Goal: Information Seeking & Learning: Learn about a topic

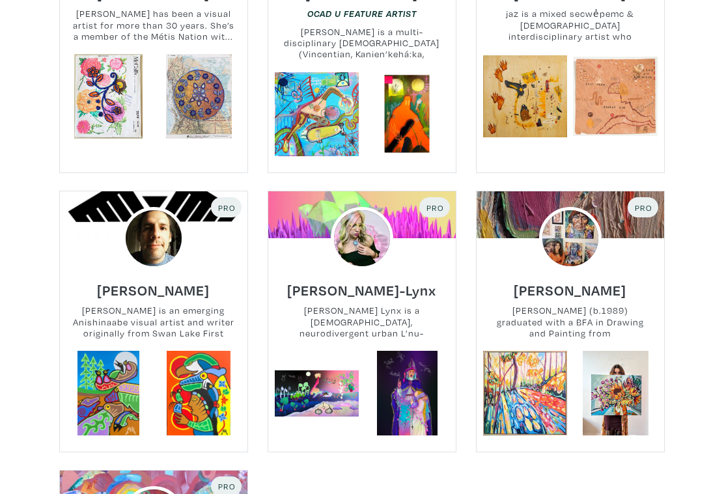
scroll to position [729, 0]
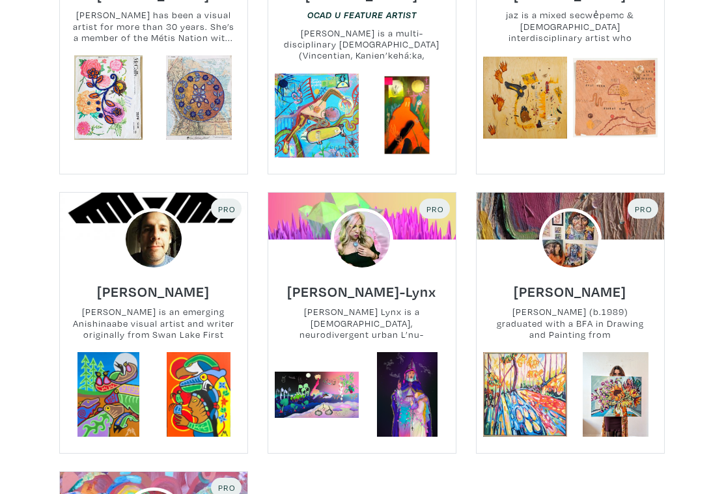
click at [698, 179] on div "Discover independent and emerging artists. I am curious about Clear Anywhere Al…" at bounding box center [362, 300] width 724 height 1974
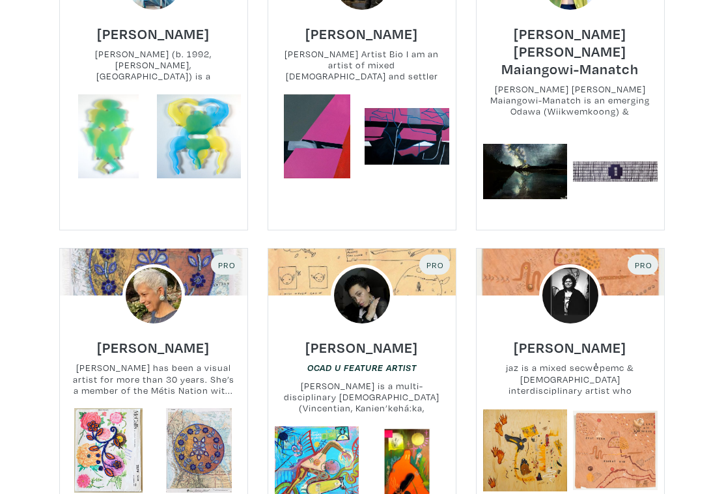
scroll to position [376, 0]
click at [539, 164] on link at bounding box center [525, 172] width 85 height 85
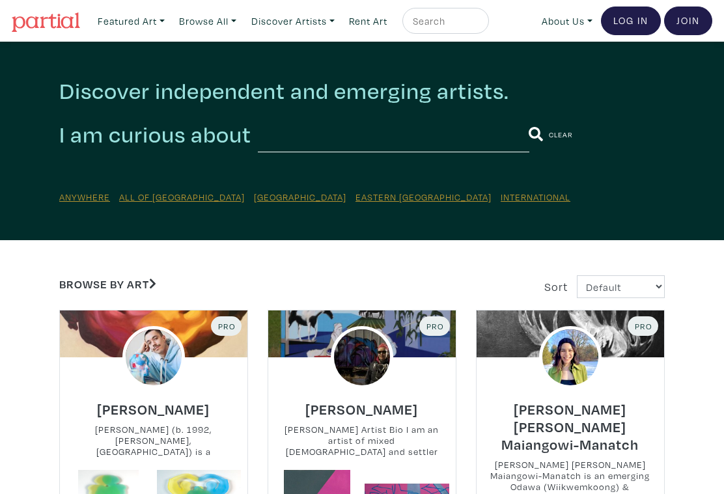
click at [125, 18] on link "Featured Art" at bounding box center [131, 21] width 79 height 27
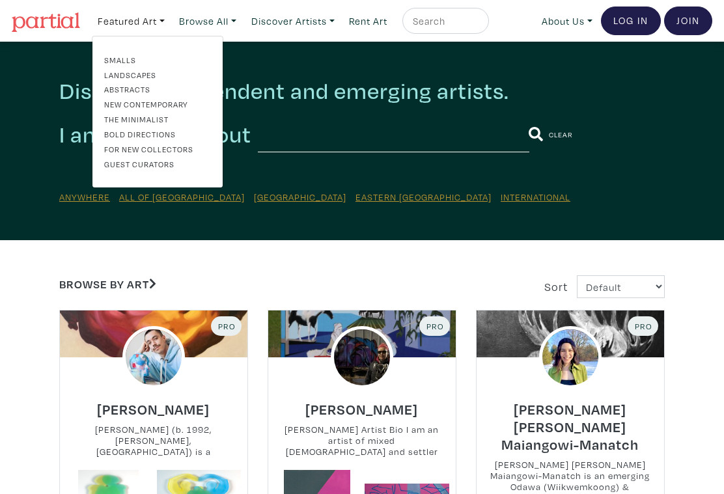
click at [181, 149] on link "For New Collectors" at bounding box center [157, 149] width 107 height 12
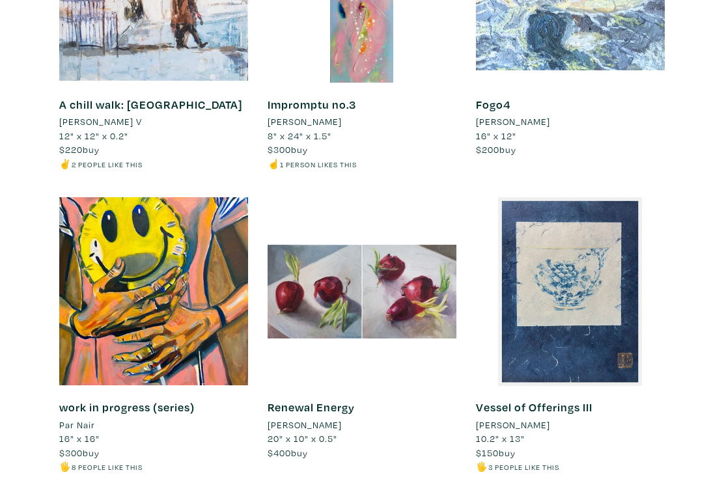
scroll to position [4643, 0]
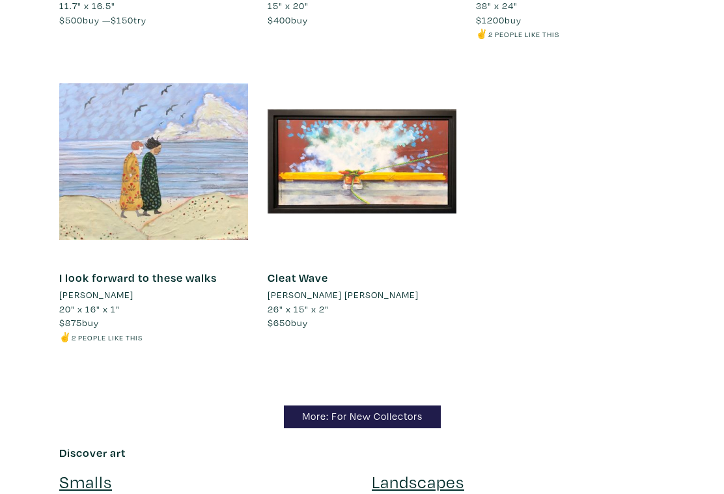
scroll to position [10549, 0]
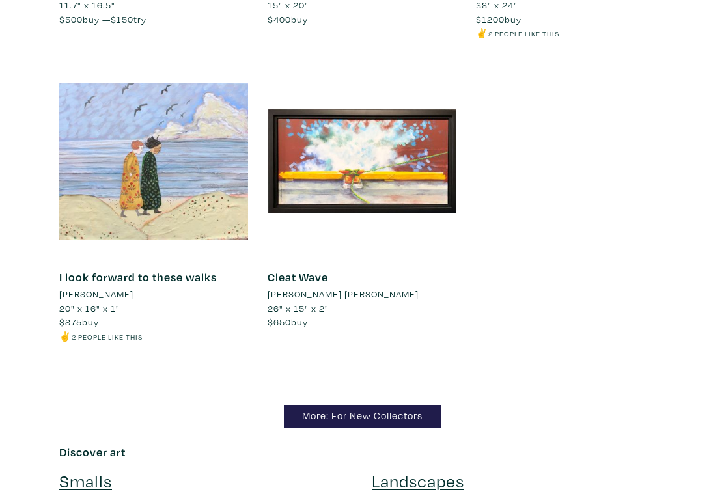
click at [367, 405] on link "More: For New Collectors" at bounding box center [362, 416] width 157 height 23
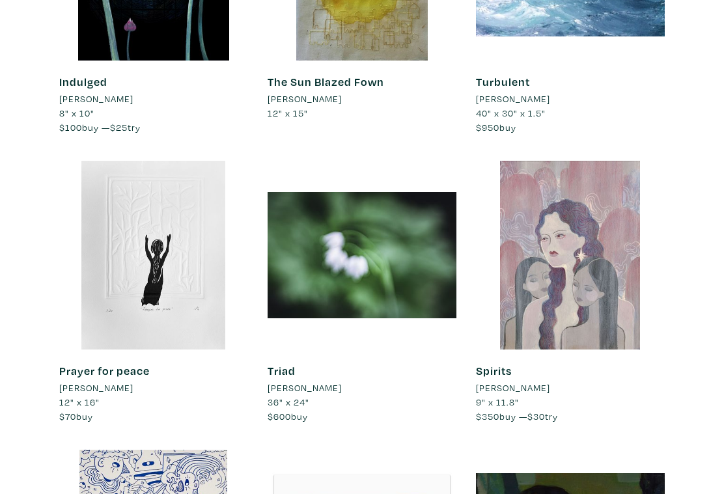
scroll to position [1866, 0]
click at [662, 350] on div "Spirits [PERSON_NAME] 9" x 11.8" $350 buy — $30 try #portrait #drawing #paintin…" at bounding box center [570, 394] width 189 height 89
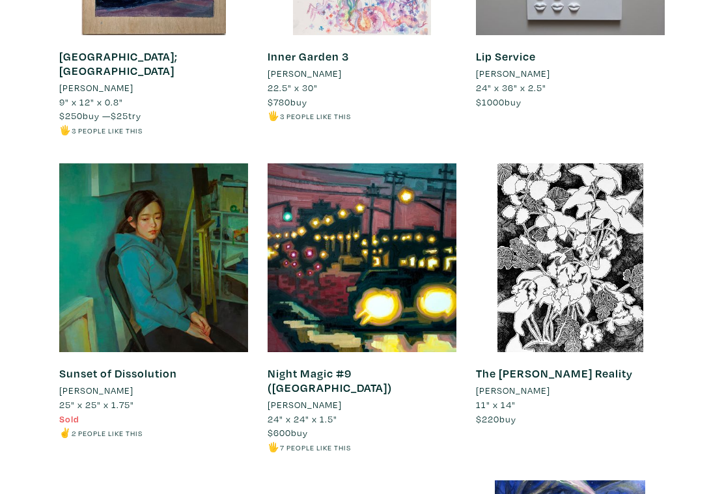
scroll to position [2857, 0]
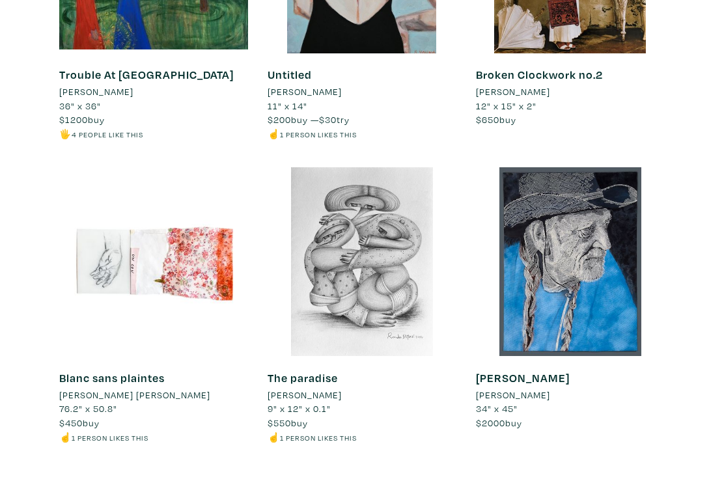
scroll to position [11097, 0]
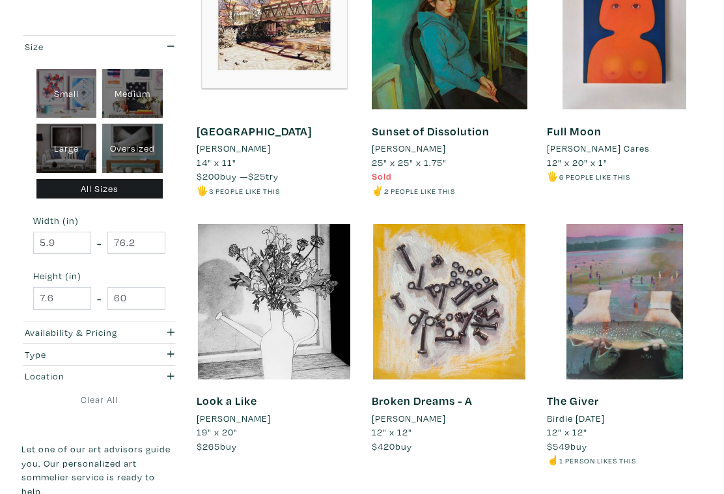
scroll to position [1966, 0]
